Goal: Task Accomplishment & Management: Complete application form

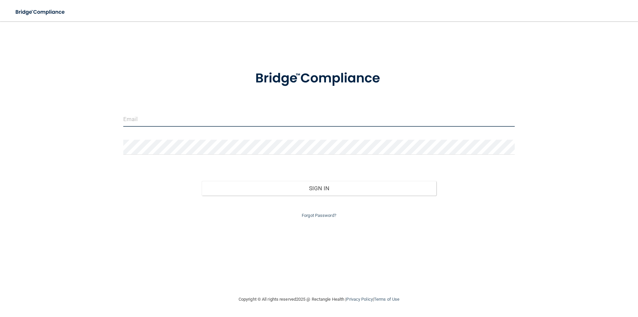
click at [233, 114] on input "email" at bounding box center [319, 119] width 392 height 15
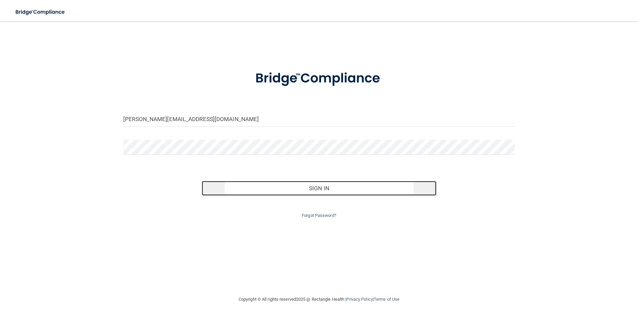
click at [303, 188] on button "Sign In" at bounding box center [319, 188] width 235 height 15
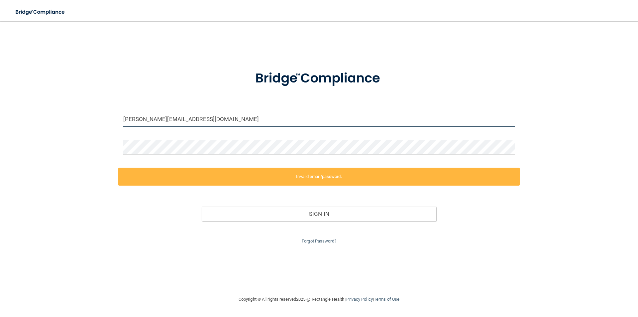
click at [205, 120] on input "stephanie@berksoralsurgery.co" at bounding box center [319, 119] width 392 height 15
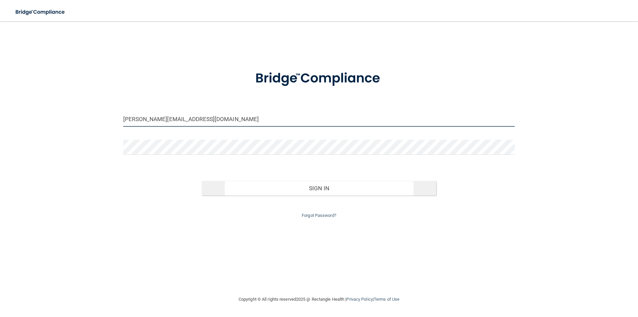
type input "[PERSON_NAME][EMAIL_ADDRESS][DOMAIN_NAME]"
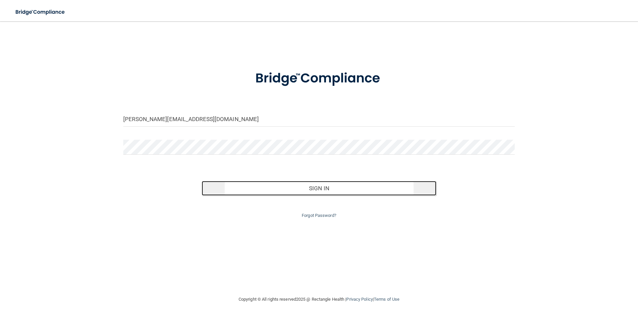
click at [300, 187] on button "Sign In" at bounding box center [319, 188] width 235 height 15
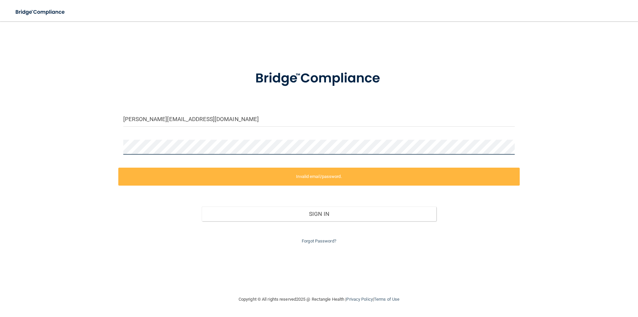
click at [110, 148] on div "stephanie@berksoralsurgery.com Invalid email/password. You don't have permissio…" at bounding box center [319, 158] width 612 height 261
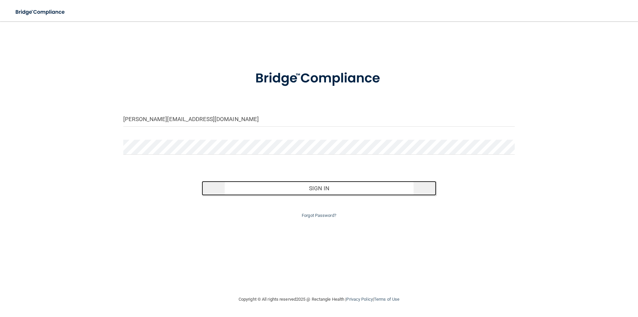
click at [283, 187] on button "Sign In" at bounding box center [319, 188] width 235 height 15
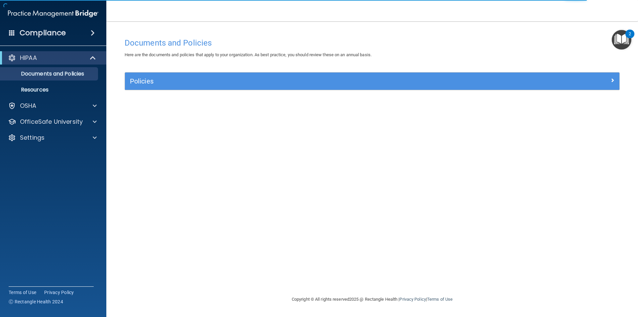
click at [618, 43] on img "Open Resource Center, 2 new notifications" at bounding box center [622, 40] width 20 height 20
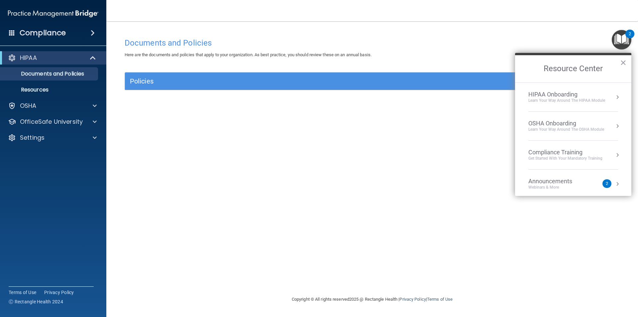
click at [569, 156] on div "Get Started with your mandatory training" at bounding box center [566, 159] width 74 height 6
click at [566, 94] on div "HIPAA Training for Members" at bounding box center [558, 94] width 74 height 6
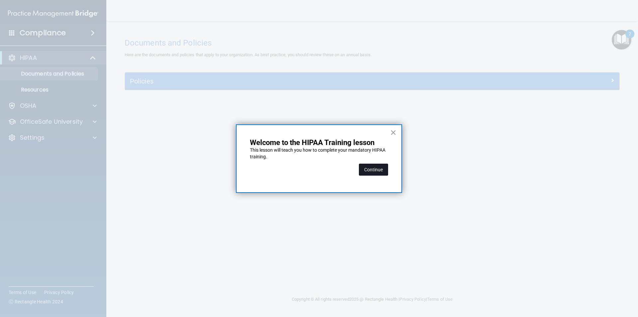
click at [369, 172] on button "Continue" at bounding box center [373, 170] width 29 height 12
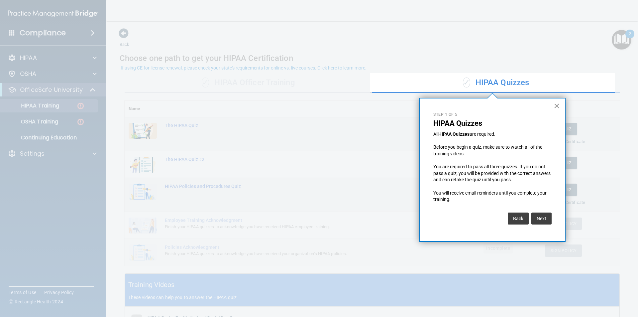
click at [556, 104] on button "×" at bounding box center [557, 105] width 6 height 11
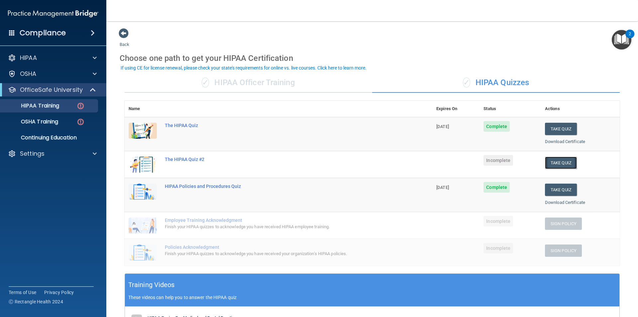
click at [553, 164] on button "Take Quiz" at bounding box center [561, 163] width 32 height 12
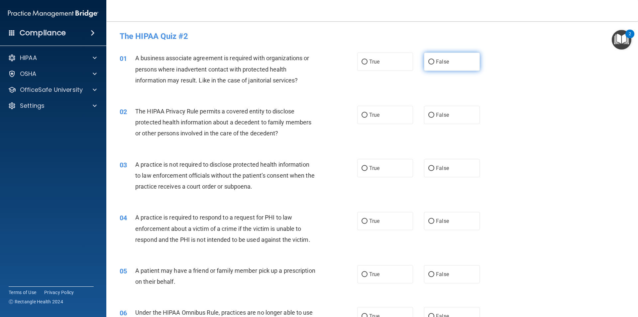
click at [452, 68] on label "False" at bounding box center [452, 62] width 56 height 18
click at [435, 65] on input "False" at bounding box center [432, 62] width 6 height 5
radio input "true"
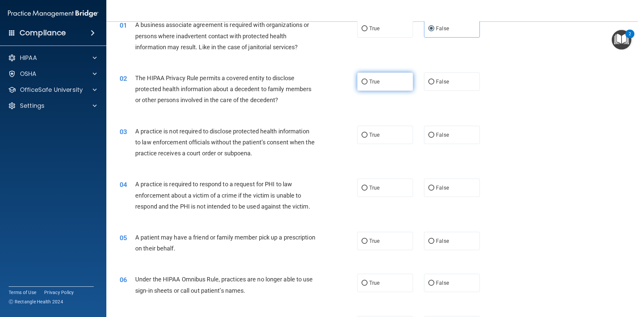
click at [386, 85] on label "True" at bounding box center [385, 81] width 56 height 18
click at [368, 84] on input "True" at bounding box center [365, 81] width 6 height 5
radio input "true"
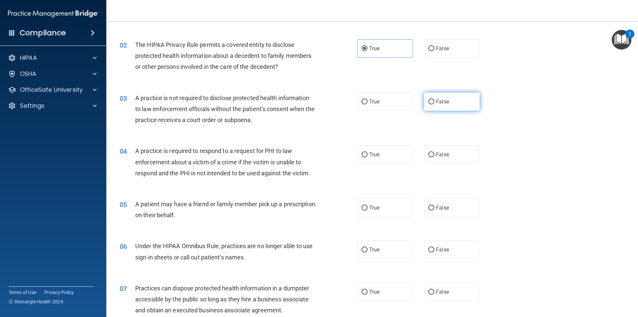
click at [432, 104] on label "False" at bounding box center [452, 101] width 56 height 18
click at [432, 104] on input "False" at bounding box center [432, 101] width 6 height 5
radio input "true"
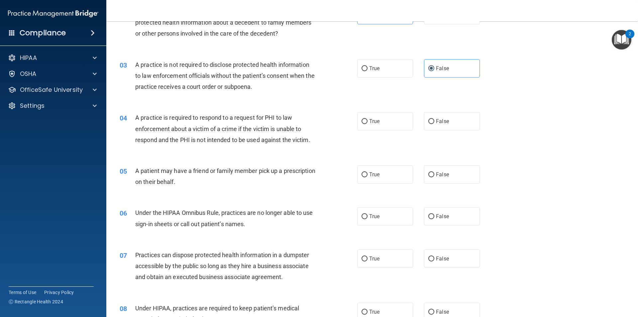
scroll to position [133, 0]
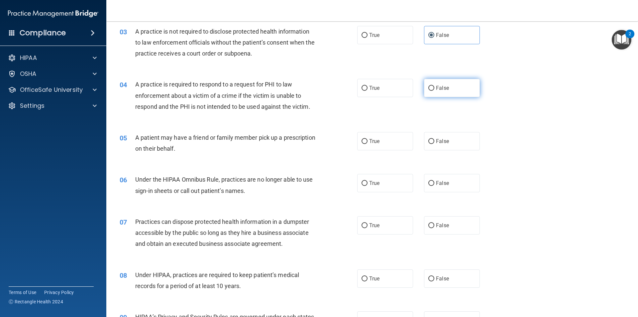
click at [425, 88] on label "False" at bounding box center [452, 88] width 56 height 18
click at [429, 88] on input "False" at bounding box center [432, 88] width 6 height 5
radio input "true"
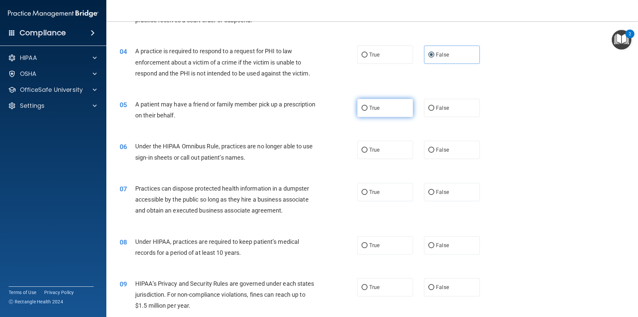
click at [357, 107] on label "True" at bounding box center [385, 108] width 56 height 18
click at [362, 107] on input "True" at bounding box center [365, 108] width 6 height 5
radio input "true"
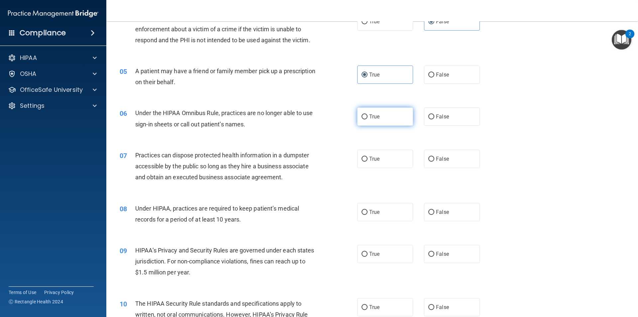
click at [362, 118] on input "True" at bounding box center [365, 116] width 6 height 5
radio input "true"
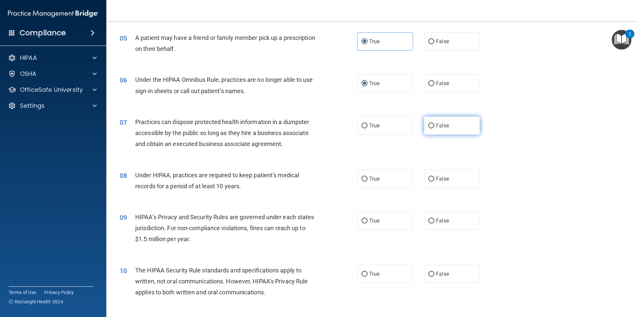
click at [429, 126] on input "False" at bounding box center [432, 125] width 6 height 5
radio input "true"
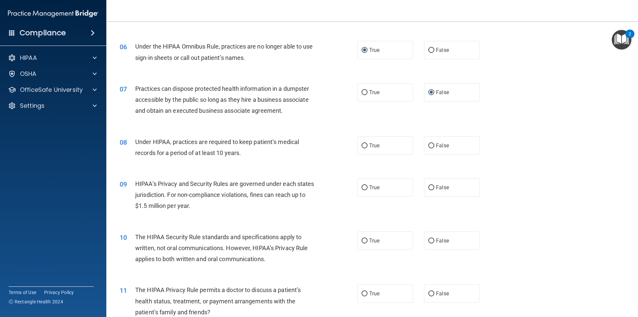
scroll to position [299, 0]
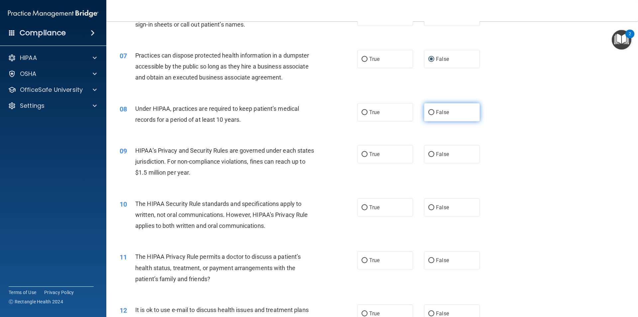
click at [429, 111] on input "False" at bounding box center [432, 112] width 6 height 5
radio input "true"
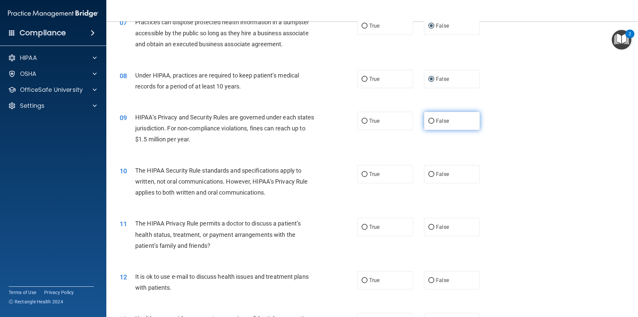
click at [429, 122] on input "False" at bounding box center [432, 121] width 6 height 5
radio input "true"
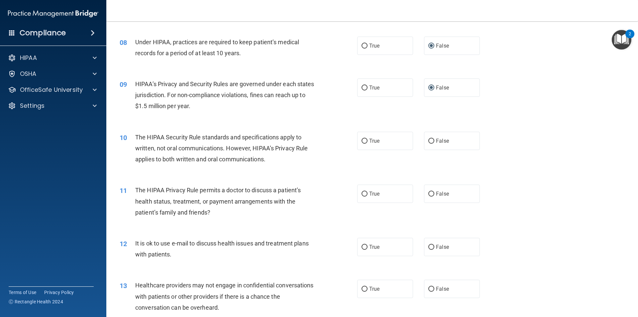
scroll to position [399, 0]
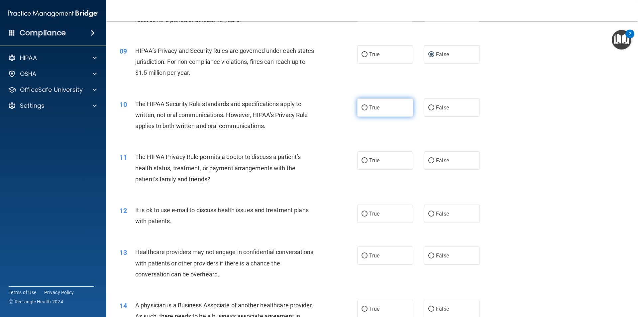
click at [362, 106] on input "True" at bounding box center [365, 107] width 6 height 5
radio input "true"
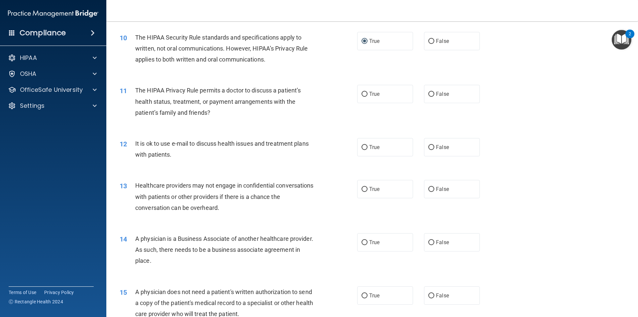
scroll to position [432, 0]
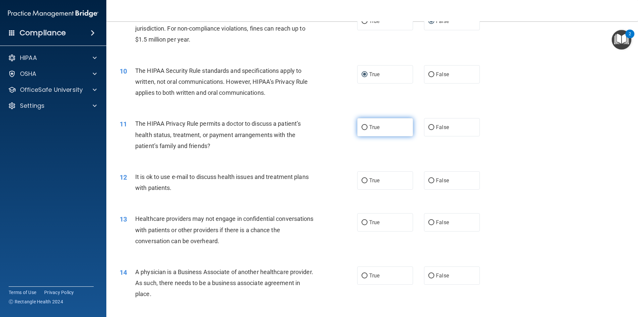
click at [366, 126] on label "True" at bounding box center [385, 127] width 56 height 18
click at [366, 126] on input "True" at bounding box center [365, 127] width 6 height 5
radio input "true"
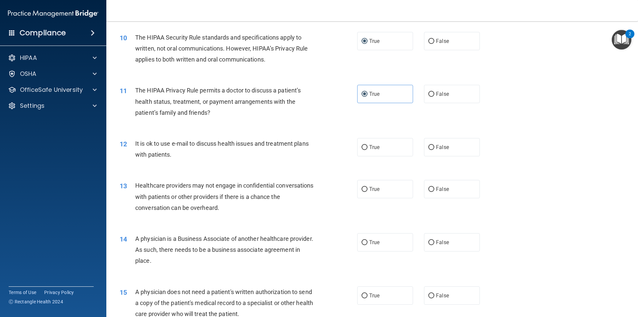
scroll to position [499, 0]
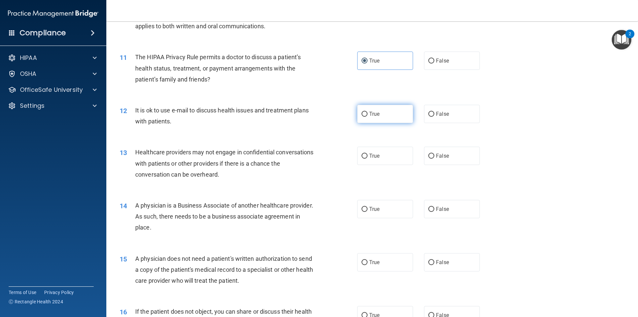
click at [369, 117] on label "True" at bounding box center [385, 114] width 56 height 18
click at [368, 117] on input "True" at bounding box center [365, 114] width 6 height 5
radio input "true"
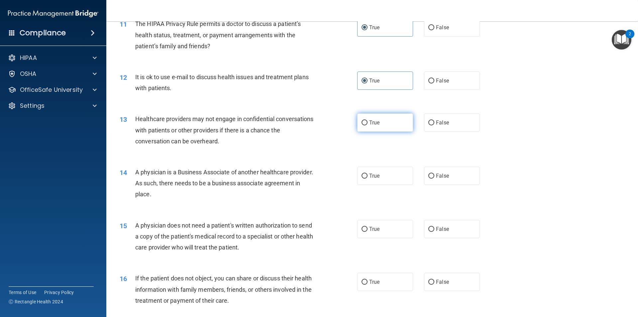
click at [375, 126] on label "True" at bounding box center [385, 122] width 56 height 18
click at [368, 125] on input "True" at bounding box center [365, 122] width 6 height 5
radio input "true"
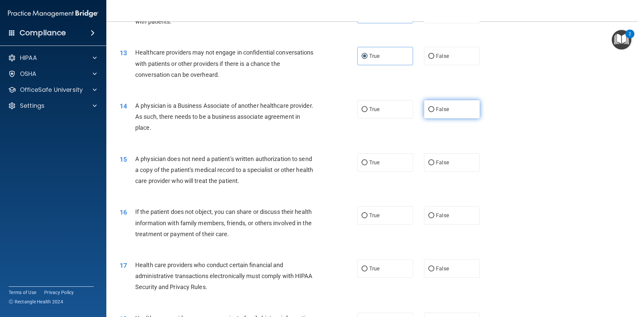
click at [424, 109] on label "False" at bounding box center [452, 109] width 56 height 18
click at [429, 109] on input "False" at bounding box center [432, 109] width 6 height 5
radio input "true"
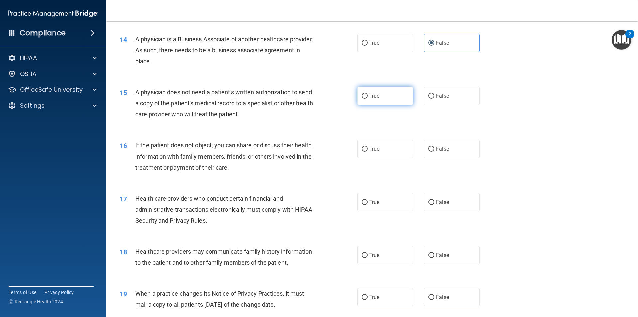
click at [369, 94] on span "True" at bounding box center [374, 96] width 10 height 6
click at [368, 94] on input "True" at bounding box center [365, 96] width 6 height 5
radio input "true"
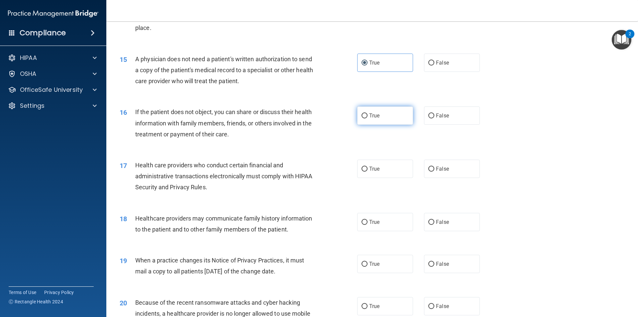
click at [382, 120] on label "True" at bounding box center [385, 115] width 56 height 18
click at [368, 118] on input "True" at bounding box center [365, 115] width 6 height 5
radio input "true"
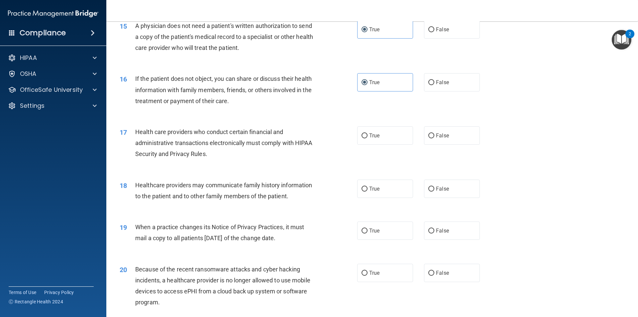
scroll to position [765, 0]
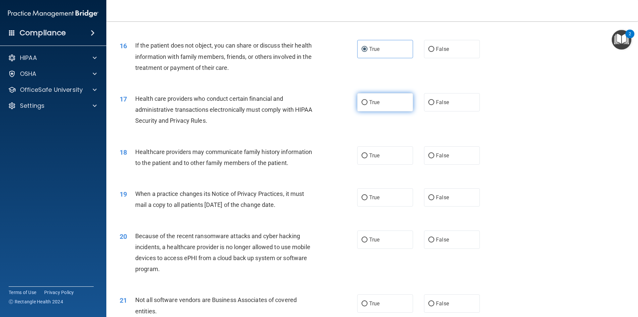
click at [363, 105] on input "True" at bounding box center [365, 102] width 6 height 5
radio input "true"
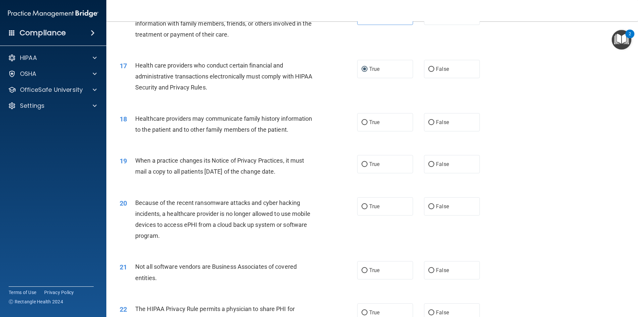
scroll to position [831, 0]
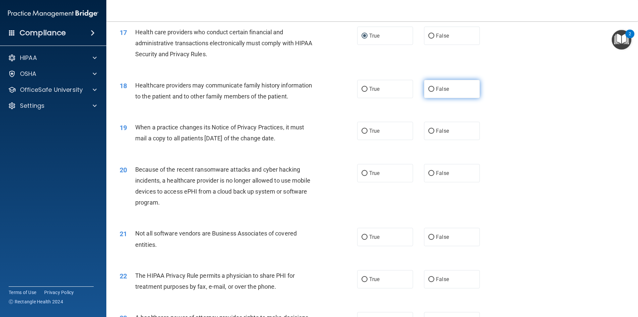
click at [429, 90] on input "False" at bounding box center [432, 89] width 6 height 5
radio input "true"
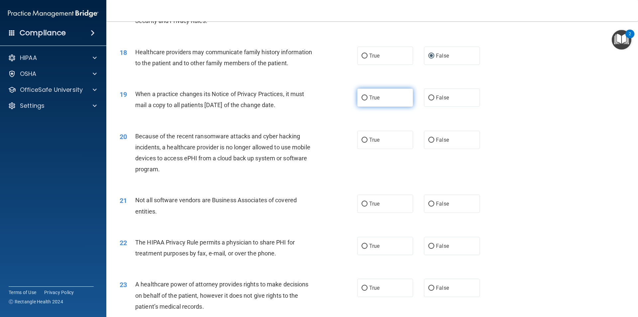
click at [369, 102] on label "True" at bounding box center [385, 97] width 56 height 18
click at [368, 100] on input "True" at bounding box center [365, 97] width 6 height 5
radio input "true"
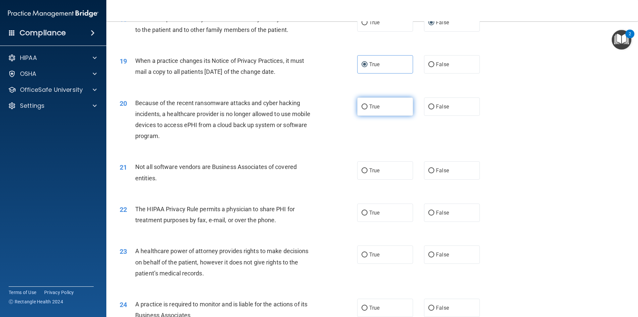
click at [369, 111] on label "True" at bounding box center [385, 106] width 56 height 18
click at [368, 109] on input "True" at bounding box center [365, 106] width 6 height 5
radio input "true"
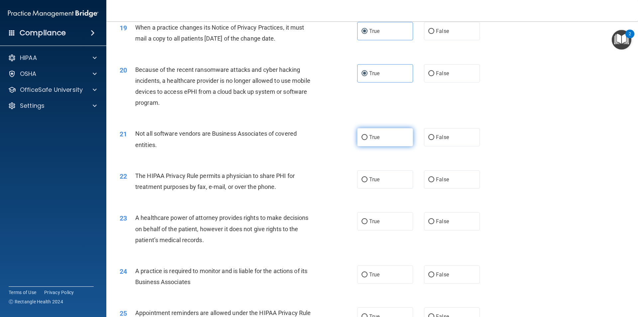
click at [366, 140] on label "True" at bounding box center [385, 137] width 56 height 18
click at [366, 140] on input "True" at bounding box center [365, 137] width 6 height 5
radio input "true"
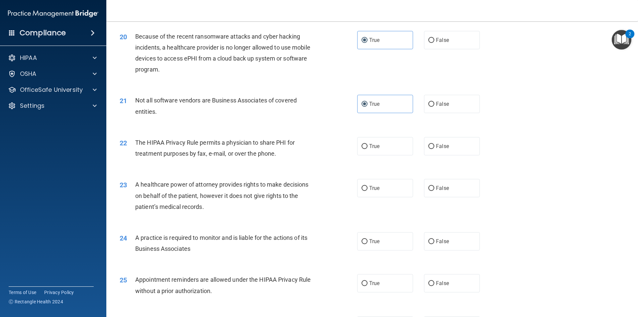
scroll to position [997, 0]
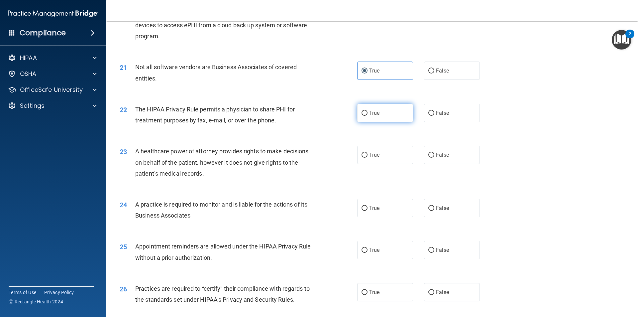
click at [362, 114] on input "True" at bounding box center [365, 113] width 6 height 5
radio input "true"
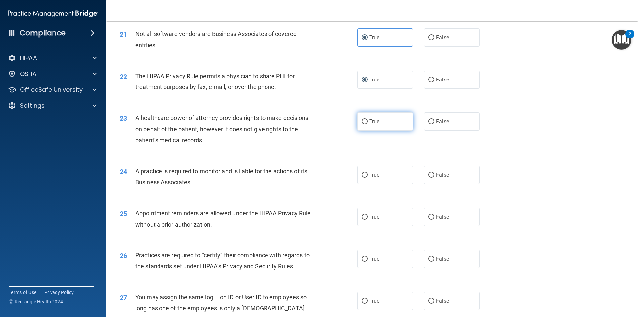
click at [372, 125] on label "True" at bounding box center [385, 121] width 56 height 18
click at [368, 124] on input "True" at bounding box center [365, 121] width 6 height 5
radio input "true"
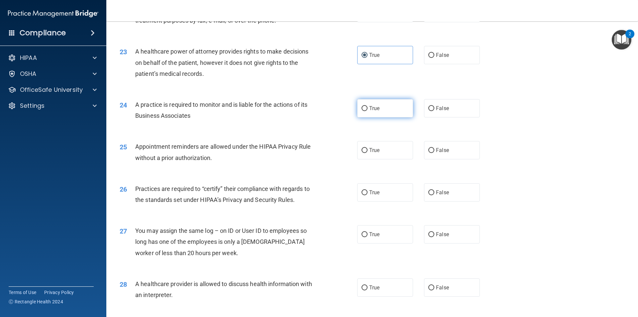
click at [359, 112] on label "True" at bounding box center [385, 108] width 56 height 18
click at [362, 111] on input "True" at bounding box center [365, 108] width 6 height 5
radio input "true"
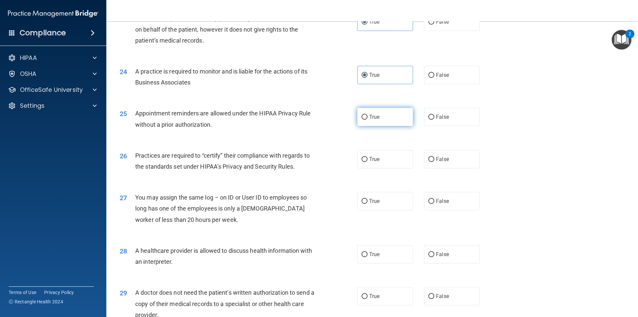
click at [360, 120] on label "True" at bounding box center [385, 117] width 56 height 18
click at [362, 120] on input "True" at bounding box center [365, 117] width 6 height 5
radio input "true"
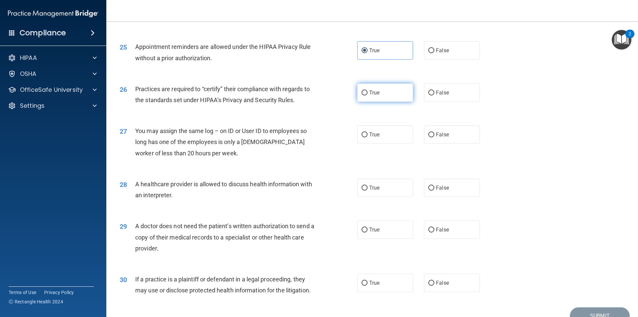
click at [368, 96] on label "True" at bounding box center [385, 92] width 56 height 18
click at [368, 95] on input "True" at bounding box center [365, 92] width 6 height 5
radio input "true"
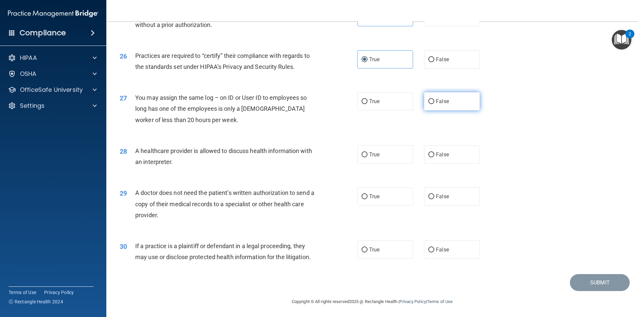
click at [433, 104] on label "False" at bounding box center [452, 101] width 56 height 18
click at [433, 104] on input "False" at bounding box center [432, 101] width 6 height 5
radio input "true"
click at [384, 158] on label "True" at bounding box center [385, 154] width 56 height 18
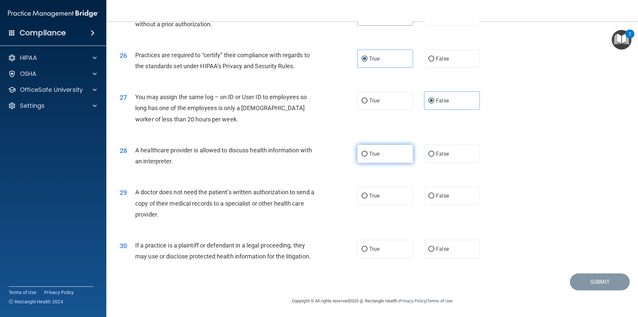
click at [368, 157] on input "True" at bounding box center [365, 154] width 6 height 5
radio input "true"
click at [383, 197] on label "True" at bounding box center [385, 196] width 56 height 18
click at [368, 197] on input "True" at bounding box center [365, 196] width 6 height 5
radio input "true"
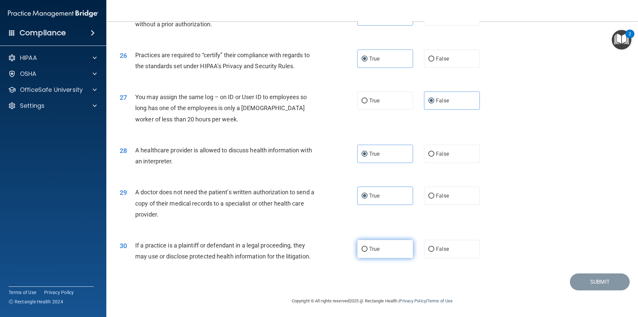
click at [362, 248] on input "True" at bounding box center [365, 249] width 6 height 5
radio input "true"
click at [596, 283] on button "Submit" at bounding box center [600, 281] width 60 height 17
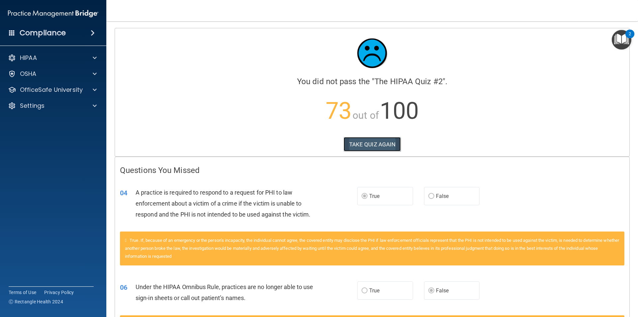
click at [386, 145] on button "TAKE QUIZ AGAIN" at bounding box center [373, 144] width 58 height 15
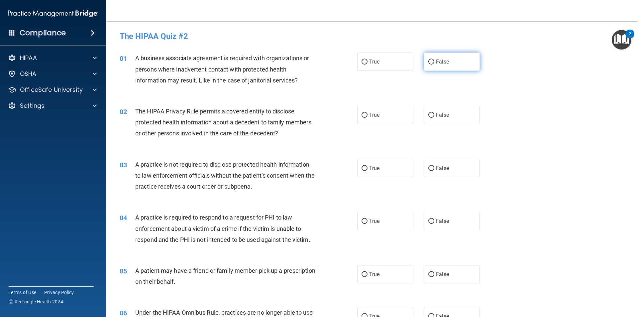
click at [430, 67] on label "False" at bounding box center [452, 62] width 56 height 18
click at [430, 65] on input "False" at bounding box center [432, 62] width 6 height 5
radio input "true"
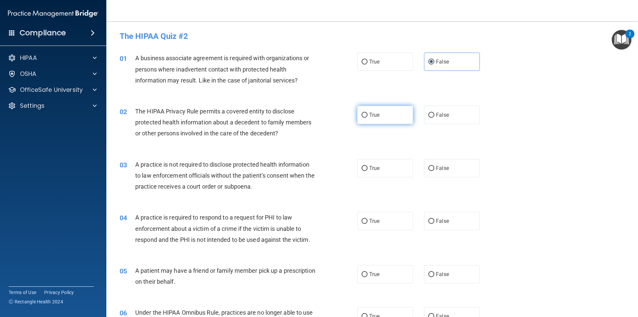
scroll to position [33, 0]
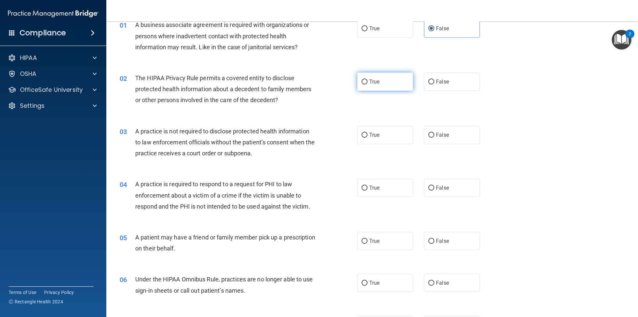
click at [366, 84] on label "True" at bounding box center [385, 81] width 56 height 18
click at [366, 84] on input "True" at bounding box center [365, 81] width 6 height 5
radio input "true"
click at [424, 136] on label "False" at bounding box center [452, 135] width 56 height 18
click at [429, 136] on input "False" at bounding box center [432, 135] width 6 height 5
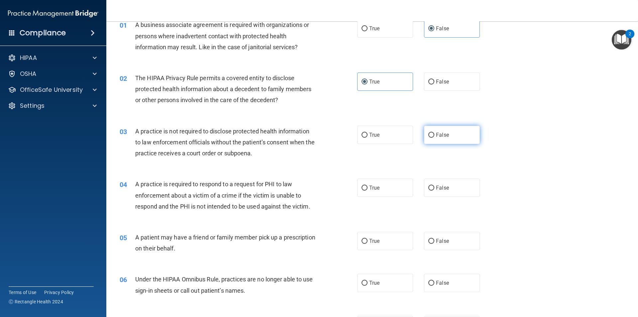
radio input "true"
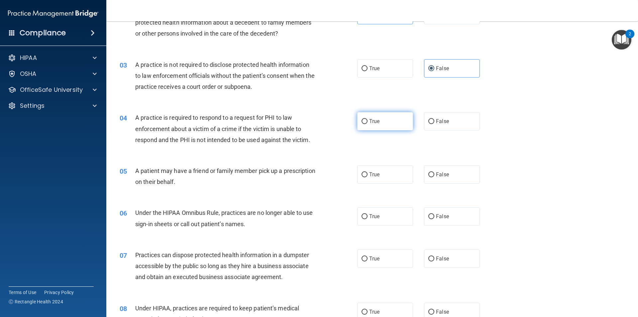
click at [377, 125] on label "True" at bounding box center [385, 121] width 56 height 18
click at [368, 124] on input "True" at bounding box center [365, 121] width 6 height 5
radio input "true"
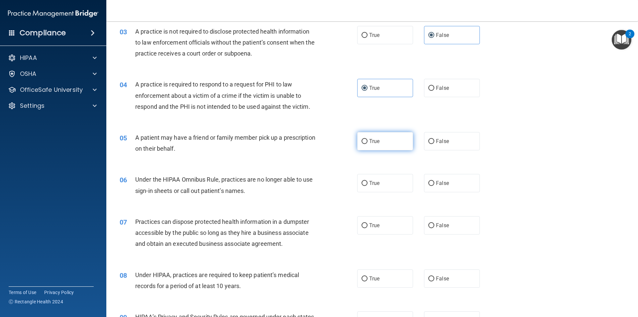
click at [374, 146] on label "True" at bounding box center [385, 141] width 56 height 18
click at [368, 144] on input "True" at bounding box center [365, 141] width 6 height 5
radio input "true"
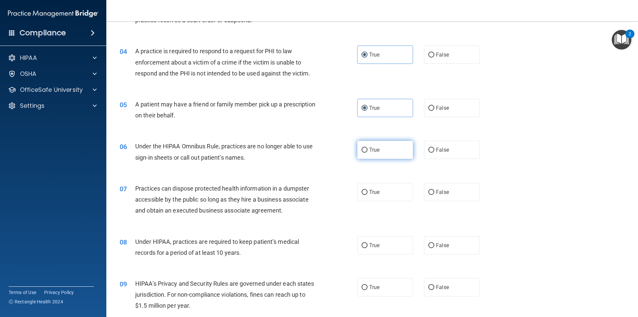
click at [374, 149] on span "True" at bounding box center [374, 150] width 10 height 6
click at [368, 149] on input "True" at bounding box center [365, 150] width 6 height 5
radio input "true"
click at [438, 155] on label "False" at bounding box center [452, 150] width 56 height 18
click at [435, 153] on input "False" at bounding box center [432, 150] width 6 height 5
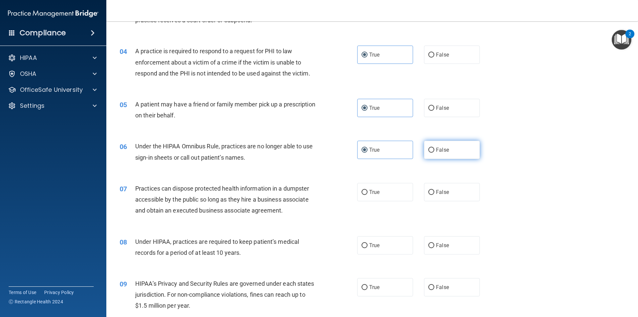
radio input "true"
radio input "false"
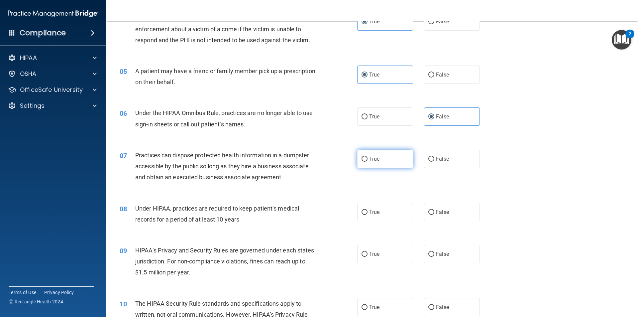
scroll to position [233, 0]
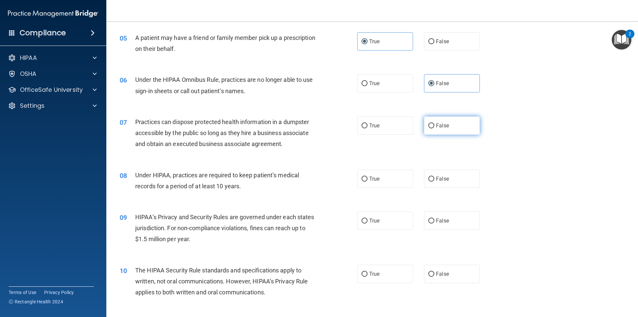
click at [433, 124] on label "False" at bounding box center [452, 125] width 56 height 18
click at [433, 124] on input "False" at bounding box center [432, 125] width 6 height 5
radio input "true"
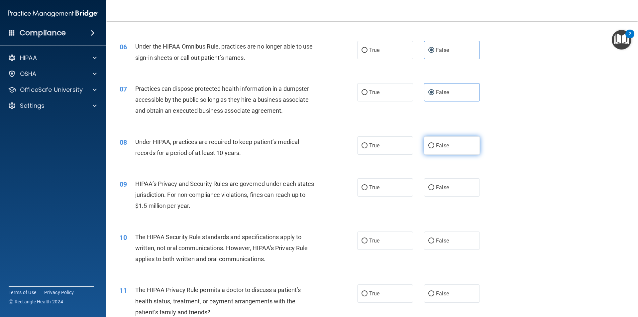
click at [443, 146] on span "False" at bounding box center [442, 145] width 13 height 6
click at [435, 146] on input "False" at bounding box center [432, 145] width 6 height 5
radio input "true"
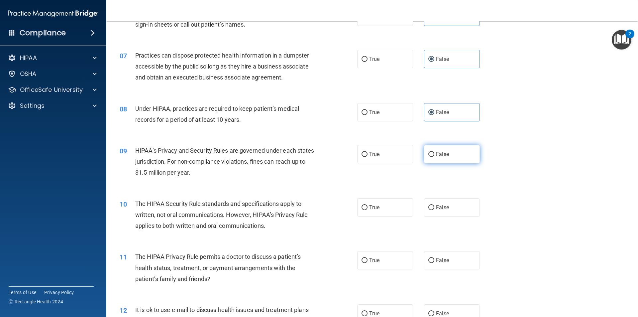
click at [425, 156] on label "False" at bounding box center [452, 154] width 56 height 18
click at [429, 156] on input "False" at bounding box center [432, 154] width 6 height 5
radio input "true"
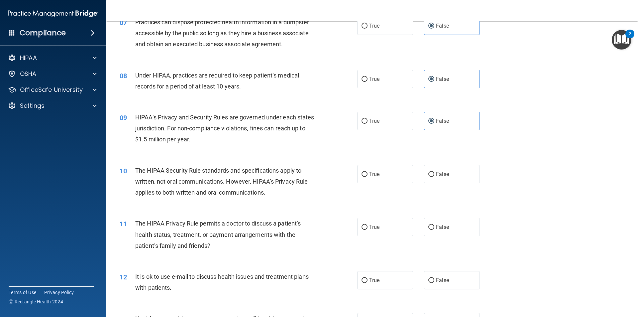
scroll to position [366, 0]
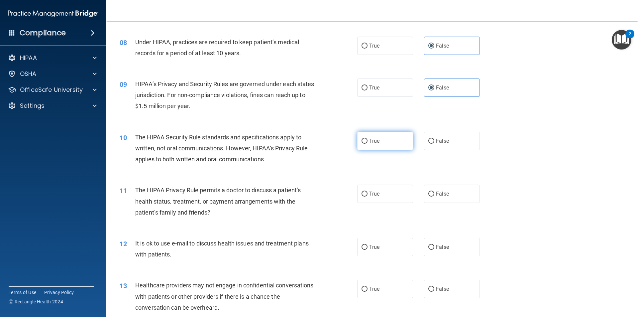
click at [378, 147] on label "True" at bounding box center [385, 141] width 56 height 18
click at [368, 144] on input "True" at bounding box center [365, 141] width 6 height 5
radio input "true"
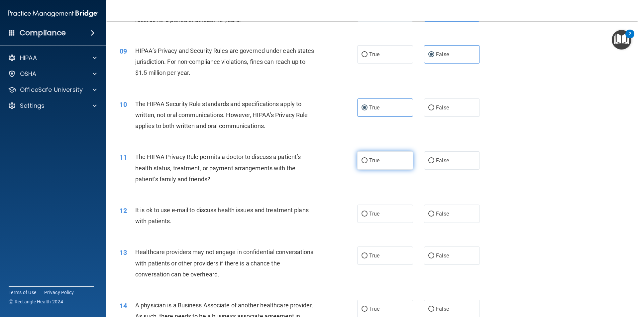
click at [381, 168] on label "True" at bounding box center [385, 160] width 56 height 18
click at [368, 163] on input "True" at bounding box center [365, 160] width 6 height 5
radio input "true"
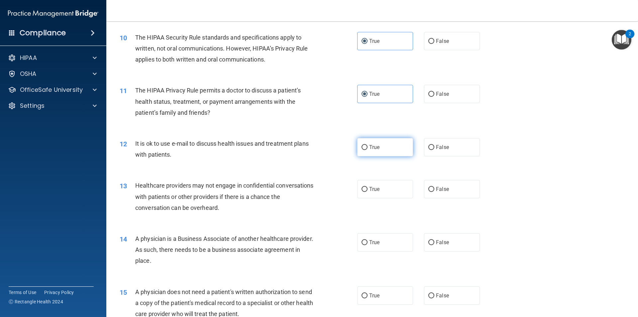
click at [362, 147] on input "True" at bounding box center [365, 147] width 6 height 5
radio input "true"
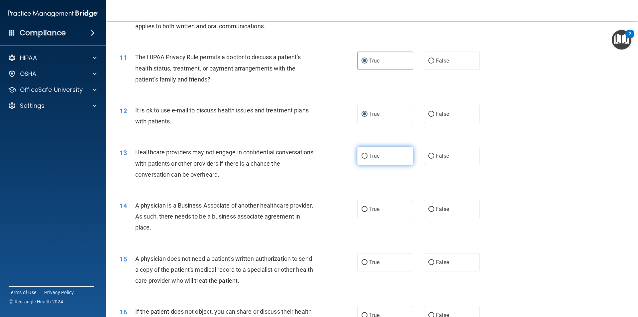
click at [390, 158] on label "True" at bounding box center [385, 156] width 56 height 18
click at [368, 158] on input "True" at bounding box center [365, 156] width 6 height 5
radio input "true"
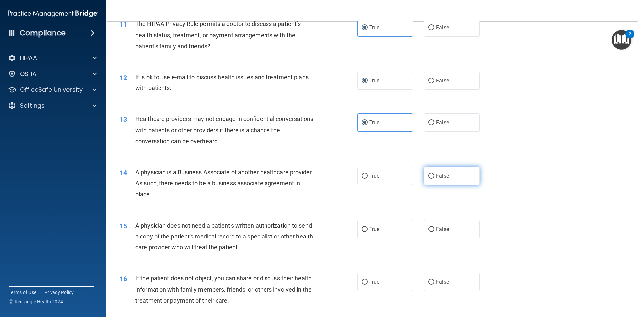
click at [429, 182] on label "False" at bounding box center [452, 176] width 56 height 18
click at [429, 179] on input "False" at bounding box center [432, 176] width 6 height 5
radio input "true"
click at [371, 225] on label "True" at bounding box center [385, 229] width 56 height 18
click at [368, 227] on input "True" at bounding box center [365, 229] width 6 height 5
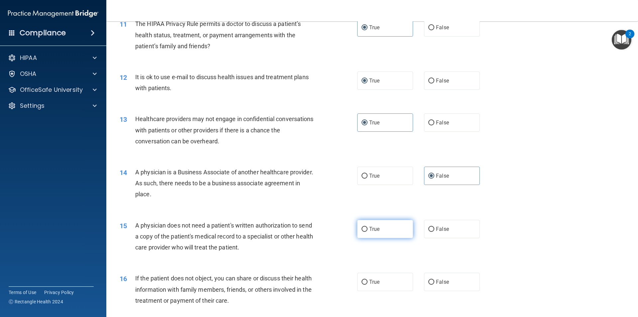
radio input "true"
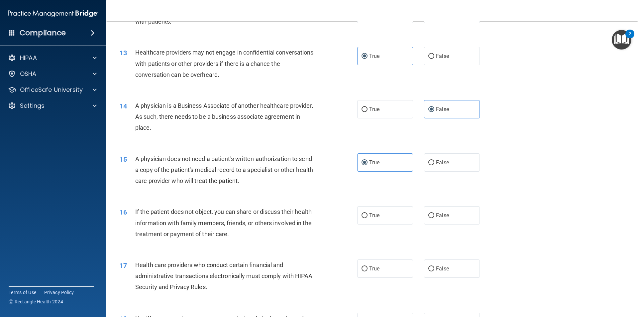
scroll to position [632, 0]
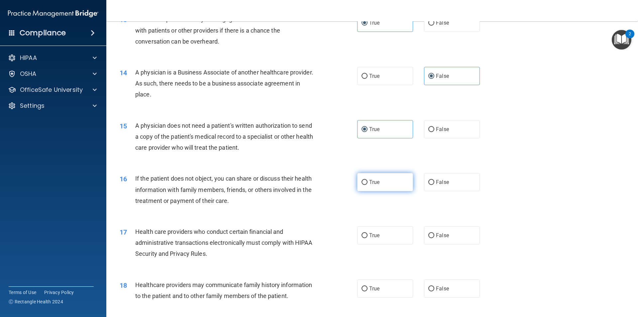
click at [376, 189] on label "True" at bounding box center [385, 182] width 56 height 18
click at [368, 185] on input "True" at bounding box center [365, 182] width 6 height 5
radio input "true"
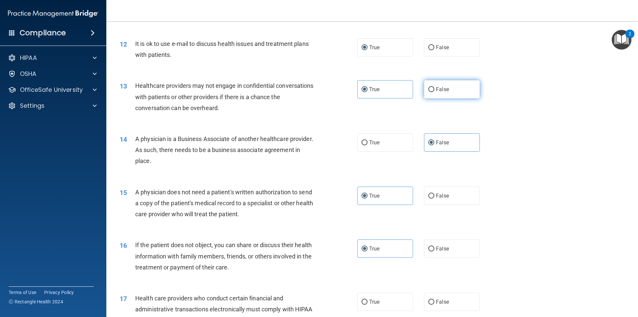
click at [426, 93] on label "False" at bounding box center [452, 89] width 56 height 18
click at [429, 92] on input "False" at bounding box center [432, 89] width 6 height 5
radio input "true"
radio input "false"
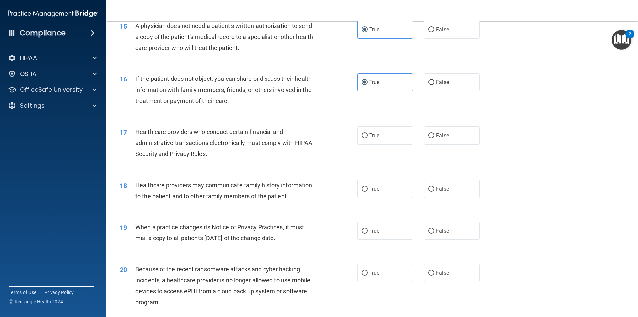
scroll to position [765, 0]
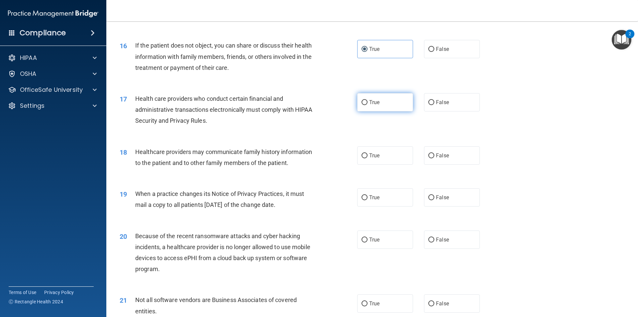
click at [358, 104] on label "True" at bounding box center [385, 102] width 56 height 18
click at [362, 104] on input "True" at bounding box center [365, 102] width 6 height 5
radio input "true"
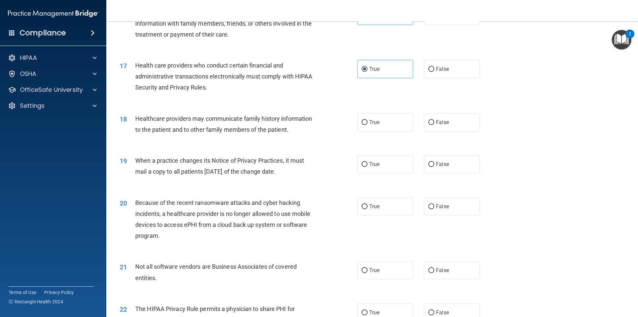
scroll to position [831, 0]
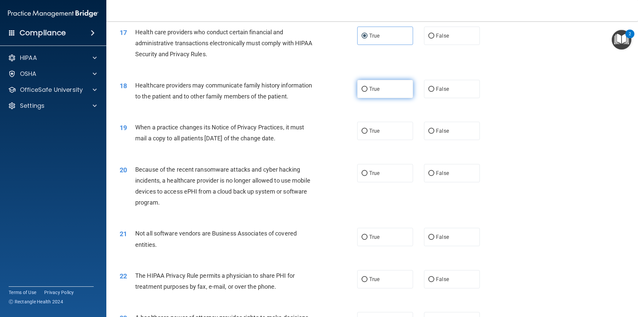
click at [361, 94] on label "True" at bounding box center [385, 89] width 56 height 18
click at [362, 92] on input "True" at bounding box center [365, 89] width 6 height 5
radio input "true"
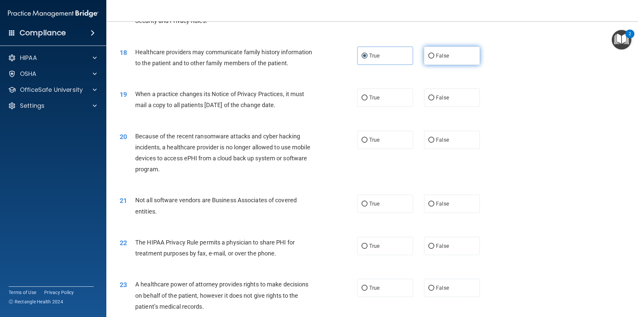
click at [427, 61] on label "False" at bounding box center [452, 56] width 56 height 18
click at [429, 59] on input "False" at bounding box center [432, 56] width 6 height 5
radio input "true"
radio input "false"
click at [431, 100] on input "False" at bounding box center [432, 97] width 6 height 5
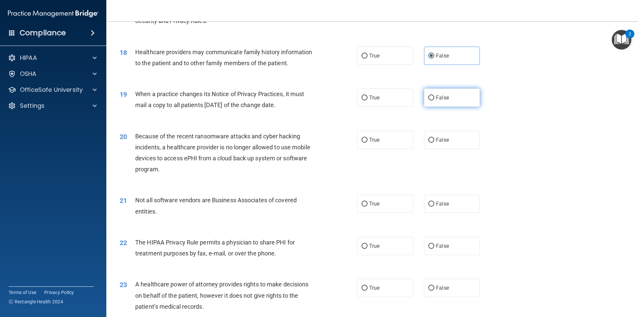
radio input "true"
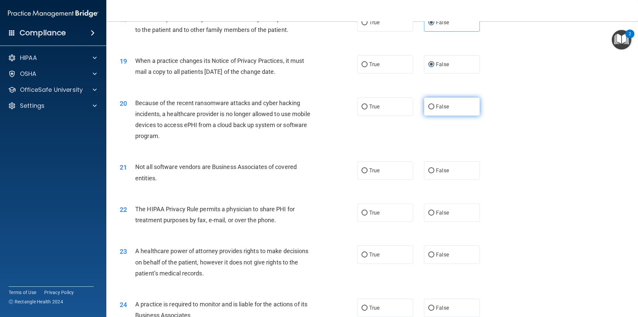
click at [429, 111] on label "False" at bounding box center [452, 106] width 56 height 18
click at [429, 109] on input "False" at bounding box center [432, 106] width 6 height 5
radio input "true"
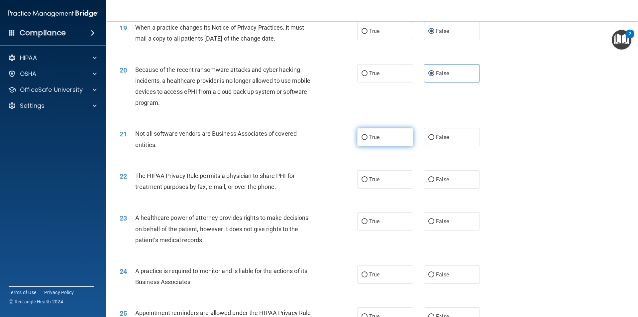
click at [396, 145] on label "True" at bounding box center [385, 137] width 56 height 18
click at [368, 140] on input "True" at bounding box center [365, 137] width 6 height 5
radio input "true"
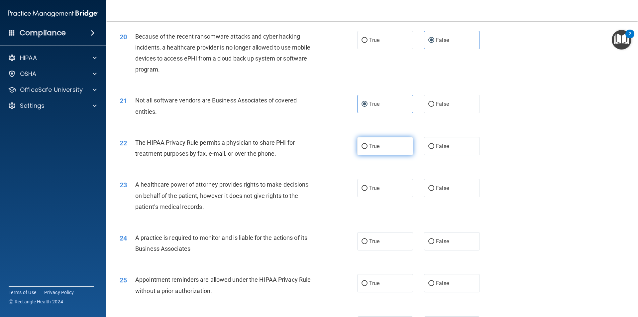
click at [382, 148] on label "True" at bounding box center [385, 146] width 56 height 18
click at [368, 148] on input "True" at bounding box center [365, 146] width 6 height 5
radio input "true"
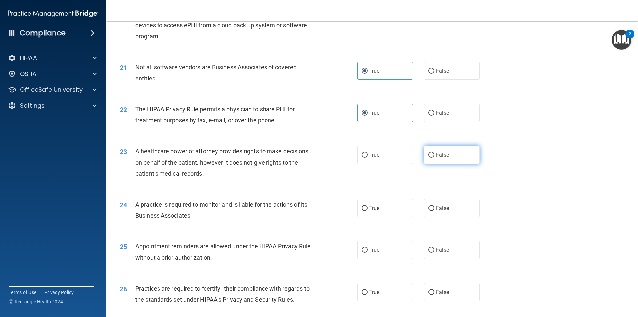
click at [431, 156] on input "False" at bounding box center [432, 155] width 6 height 5
radio input "true"
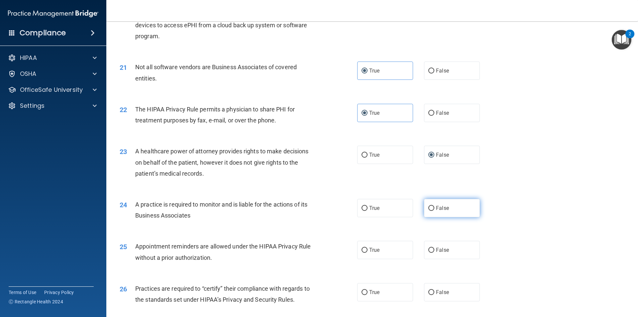
click at [436, 209] on span "False" at bounding box center [442, 208] width 13 height 6
click at [435, 209] on input "False" at bounding box center [432, 208] width 6 height 5
radio input "true"
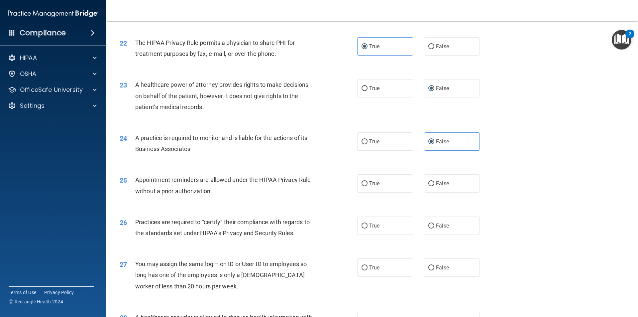
scroll to position [1097, 0]
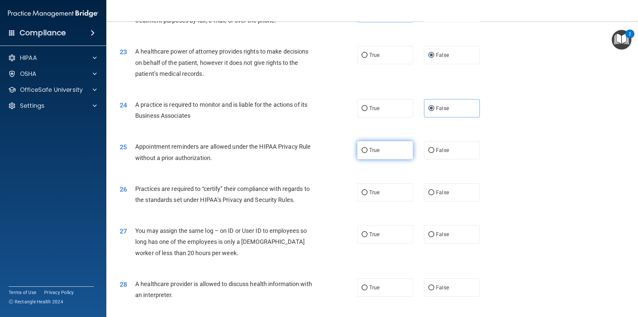
click at [362, 150] on input "True" at bounding box center [365, 150] width 6 height 5
radio input "true"
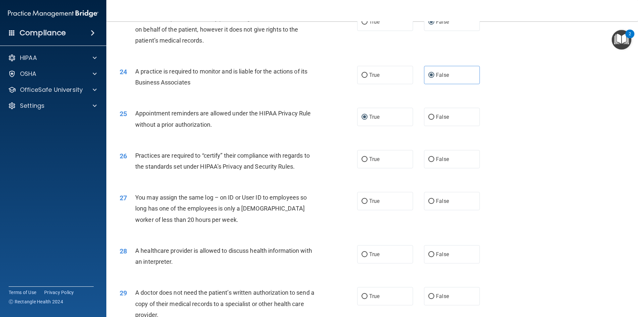
scroll to position [1164, 0]
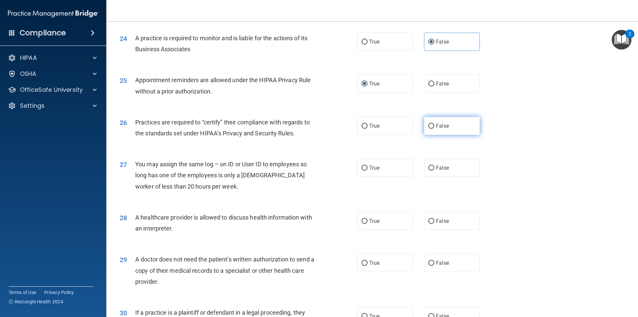
click at [437, 127] on span "False" at bounding box center [442, 126] width 13 height 6
click at [435, 127] on input "False" at bounding box center [432, 126] width 6 height 5
radio input "true"
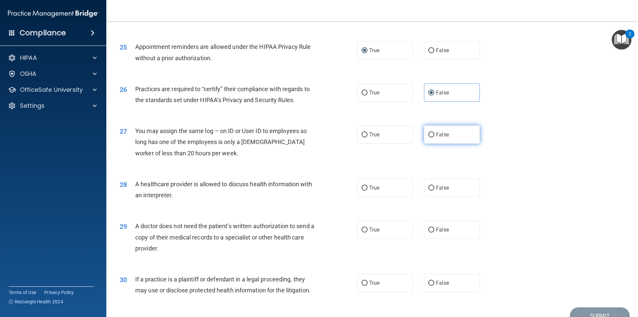
click at [429, 137] on input "False" at bounding box center [432, 134] width 6 height 5
radio input "true"
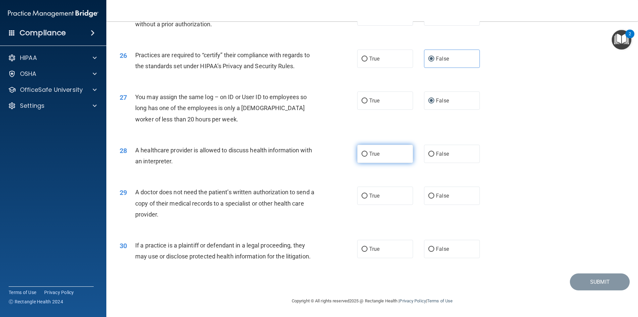
click at [362, 154] on input "True" at bounding box center [365, 154] width 6 height 5
radio input "true"
click at [382, 202] on label "True" at bounding box center [385, 196] width 56 height 18
click at [368, 198] on input "True" at bounding box center [365, 196] width 6 height 5
radio input "true"
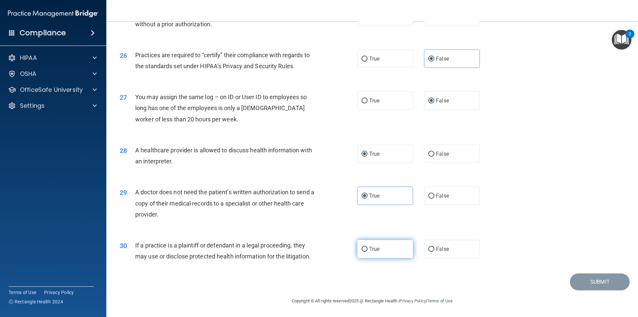
click at [374, 248] on span "True" at bounding box center [374, 249] width 10 height 6
click at [368, 248] on input "True" at bounding box center [365, 249] width 6 height 5
radio input "true"
click at [576, 283] on button "Submit" at bounding box center [600, 281] width 60 height 17
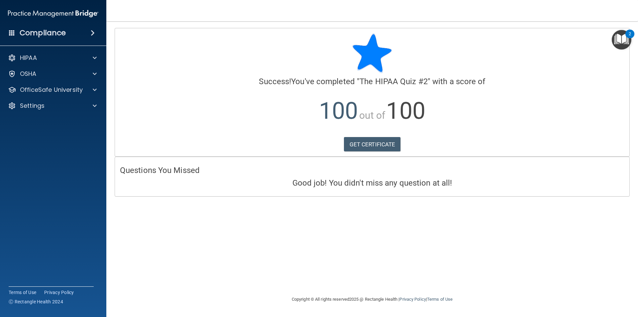
click at [619, 43] on img "Open Resource Center, 2 new notifications" at bounding box center [622, 40] width 20 height 20
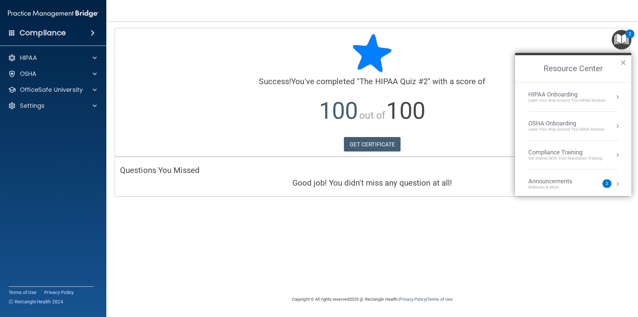
click at [571, 160] on div "Get Started with your mandatory training" at bounding box center [566, 159] width 74 height 6
click at [579, 95] on div "HIPAA Training for Members" at bounding box center [558, 94] width 74 height 6
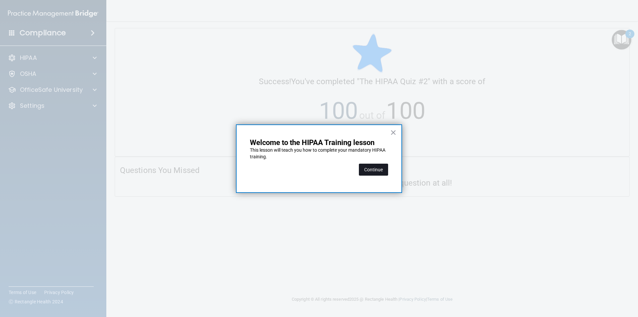
click at [368, 170] on button "Continue" at bounding box center [373, 170] width 29 height 12
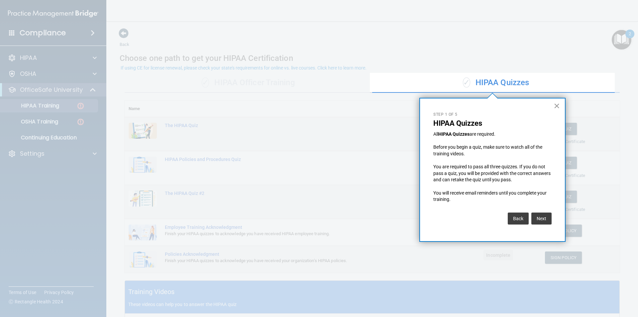
click at [558, 107] on button "×" at bounding box center [557, 105] width 6 height 11
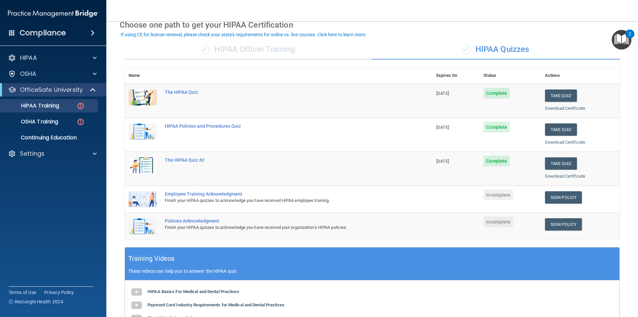
scroll to position [66, 0]
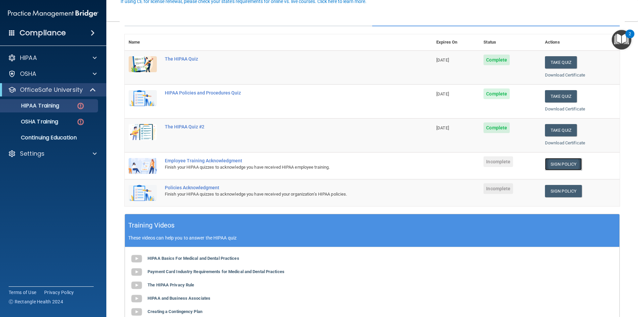
click at [568, 165] on link "Sign Policy" at bounding box center [563, 164] width 37 height 12
click at [568, 193] on link "Sign Policy" at bounding box center [563, 191] width 37 height 12
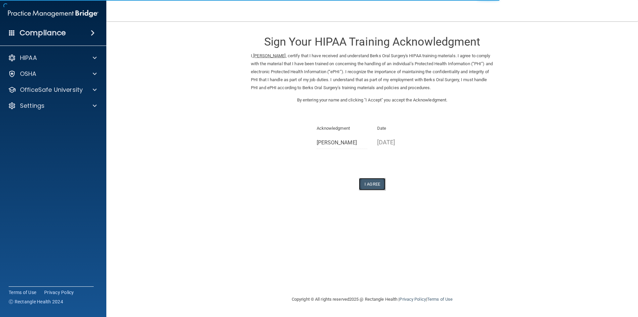
click at [370, 183] on button "I Agree" at bounding box center [372, 184] width 27 height 12
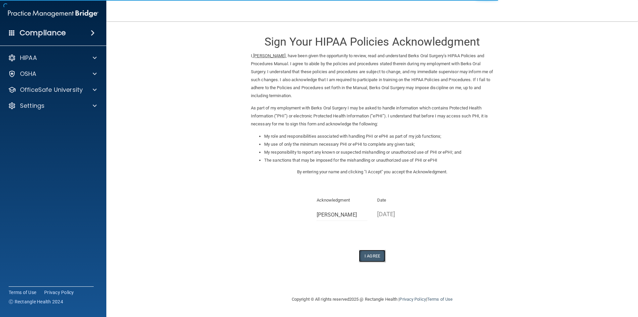
click at [374, 255] on button "I Agree" at bounding box center [372, 256] width 27 height 12
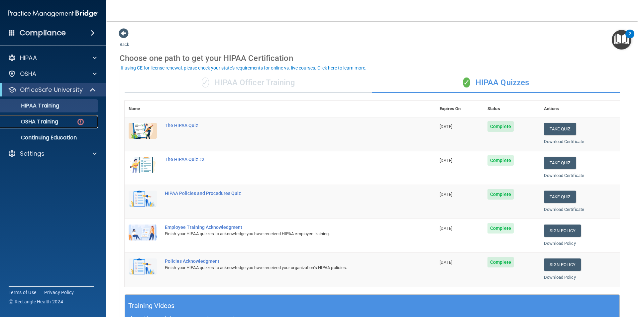
click at [70, 123] on div "OSHA Training" at bounding box center [49, 121] width 91 height 7
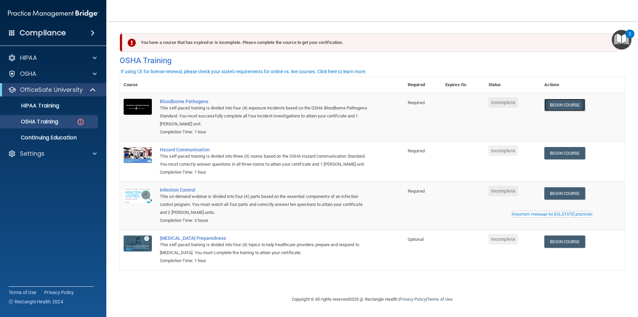
click at [560, 108] on link "Begin Course" at bounding box center [565, 105] width 41 height 12
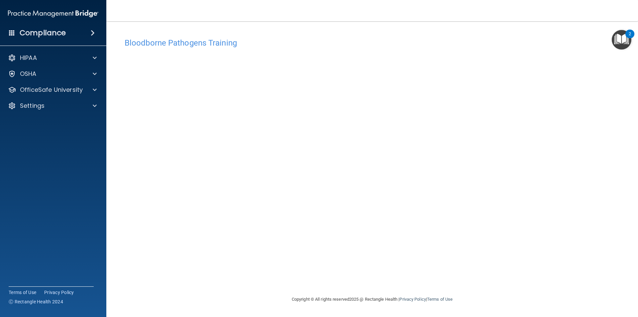
click at [619, 46] on img "Open Resource Center, 2 new notifications" at bounding box center [622, 40] width 20 height 20
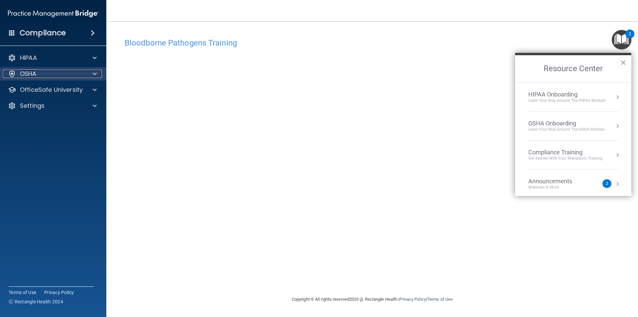
click at [94, 77] on span at bounding box center [95, 74] width 4 height 8
click at [95, 77] on span at bounding box center [95, 74] width 4 height 8
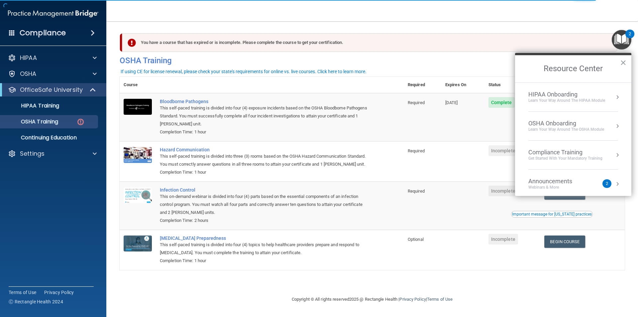
click at [579, 153] on div "Compliance Training" at bounding box center [566, 152] width 74 height 7
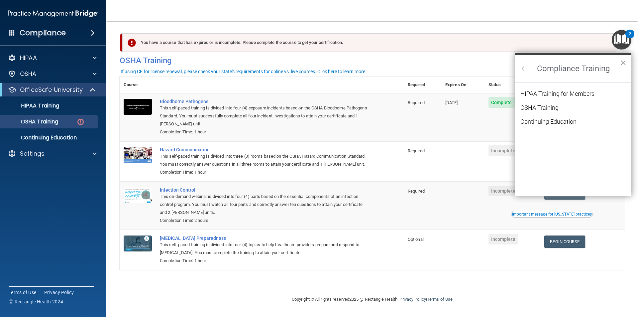
click at [624, 66] on button "×" at bounding box center [623, 62] width 6 height 11
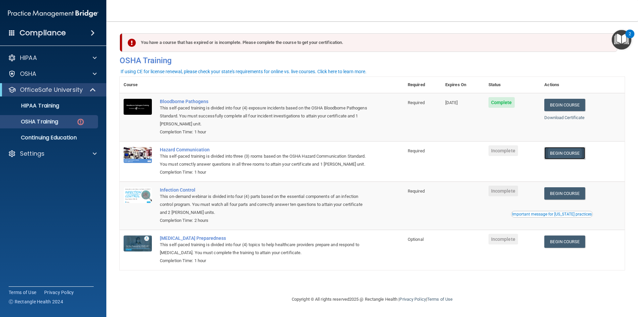
click at [565, 154] on link "Begin Course" at bounding box center [565, 153] width 41 height 12
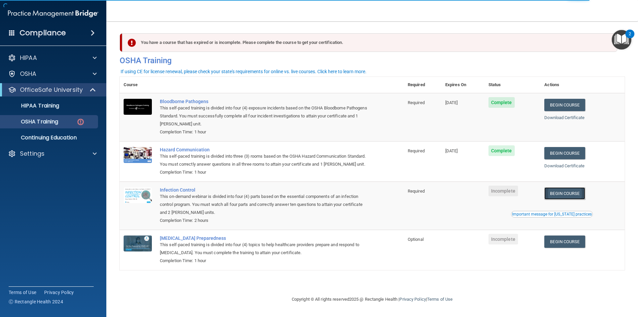
click at [571, 194] on link "Begin Course" at bounding box center [565, 193] width 41 height 12
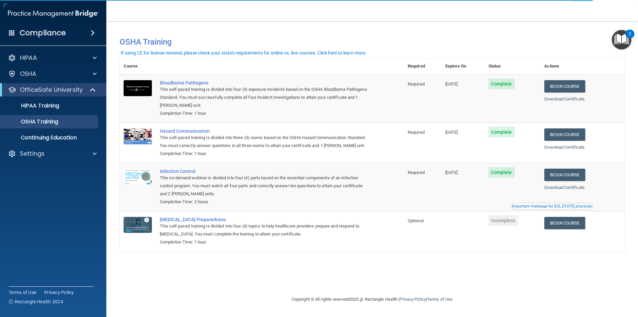
click at [618, 39] on img "Open Resource Center, 2 new notifications" at bounding box center [622, 40] width 20 height 20
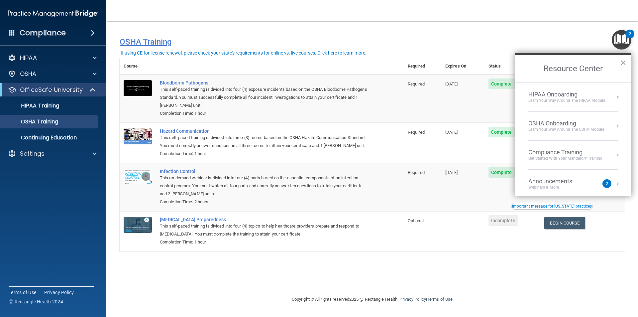
click at [554, 39] on h4 "OSHA Training" at bounding box center [372, 41] width 505 height 9
drag, startPoint x: 604, startPoint y: 31, endPoint x: 610, endPoint y: 0, distance: 32.0
click at [604, 29] on div "You have a course that has expired or is incomplete. Please complete the course…" at bounding box center [372, 39] width 515 height 22
click at [585, 27] on main "You have a course that has expired or is incomplete. Please complete the course…" at bounding box center [372, 169] width 532 height 296
click at [88, 150] on div at bounding box center [93, 154] width 17 height 8
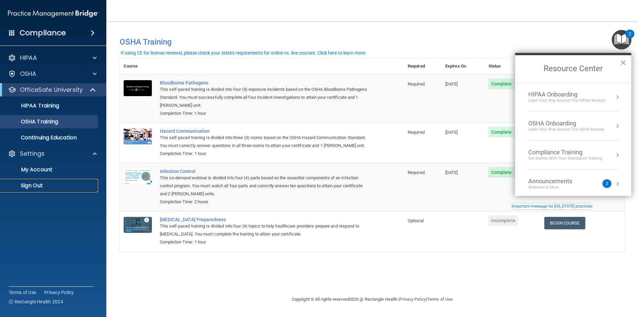
click at [85, 188] on p "Sign Out" at bounding box center [49, 185] width 91 height 7
